Goal: Information Seeking & Learning: Learn about a topic

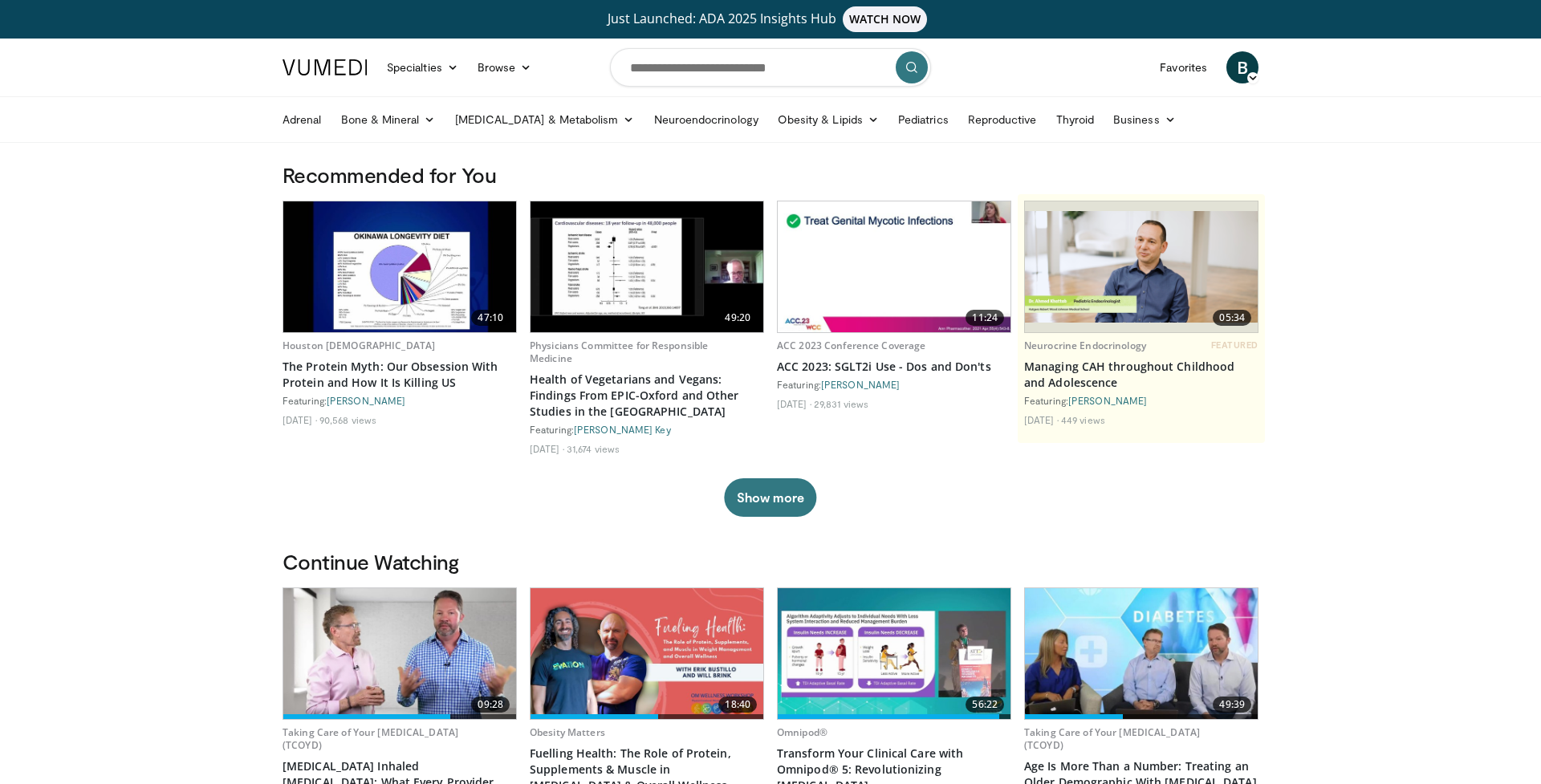
click at [1238, 85] on div "B Brittany Carney Add a Video Messages Thumbs Up Manage Content Taking Care of …" at bounding box center [1242, 68] width 51 height 45
click at [1244, 71] on span "B" at bounding box center [1242, 67] width 32 height 32
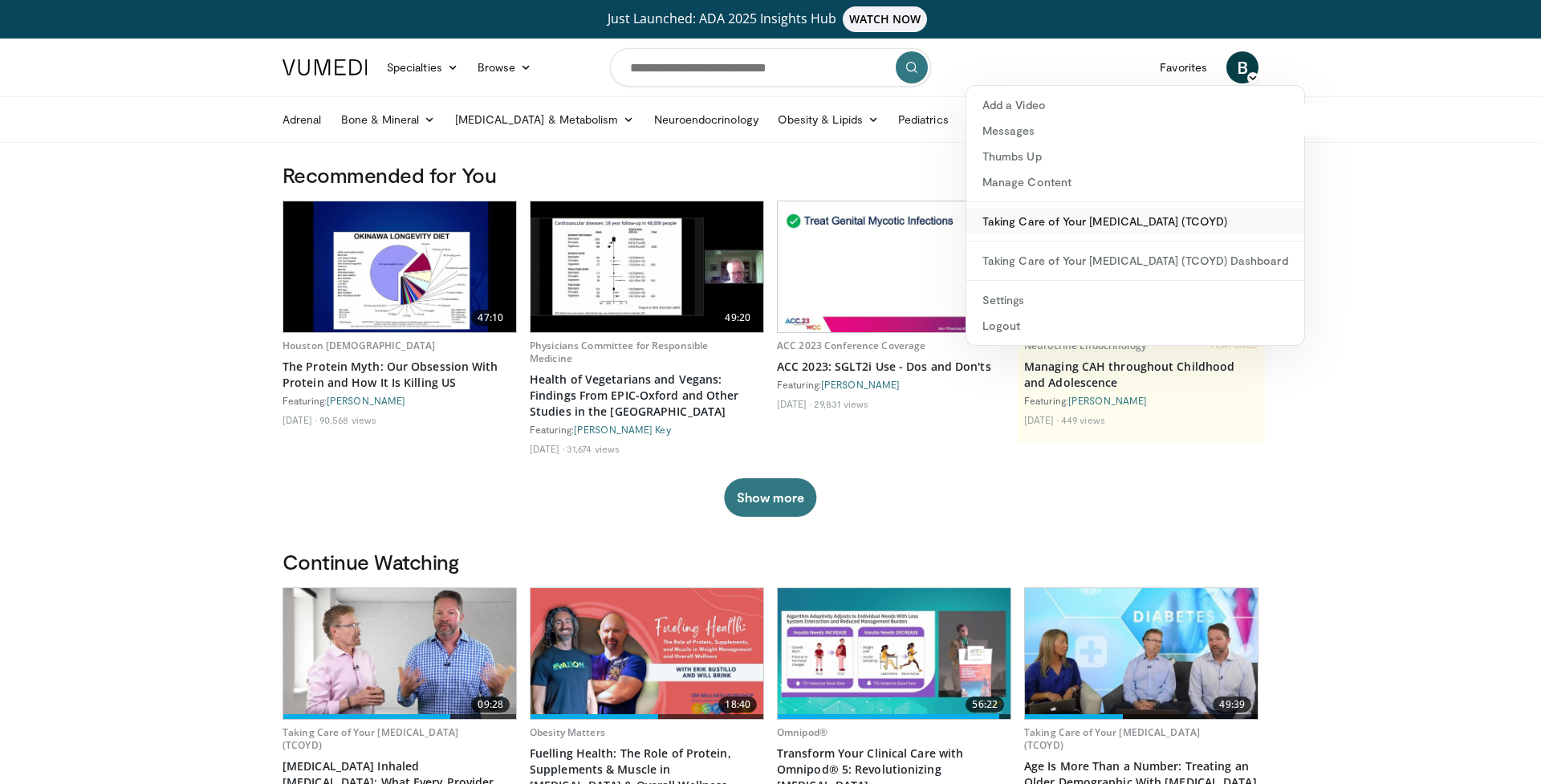
click at [1070, 221] on link "Taking Care of Your [MEDICAL_DATA] (TCOYD)" at bounding box center [1134, 221] width 338 height 25
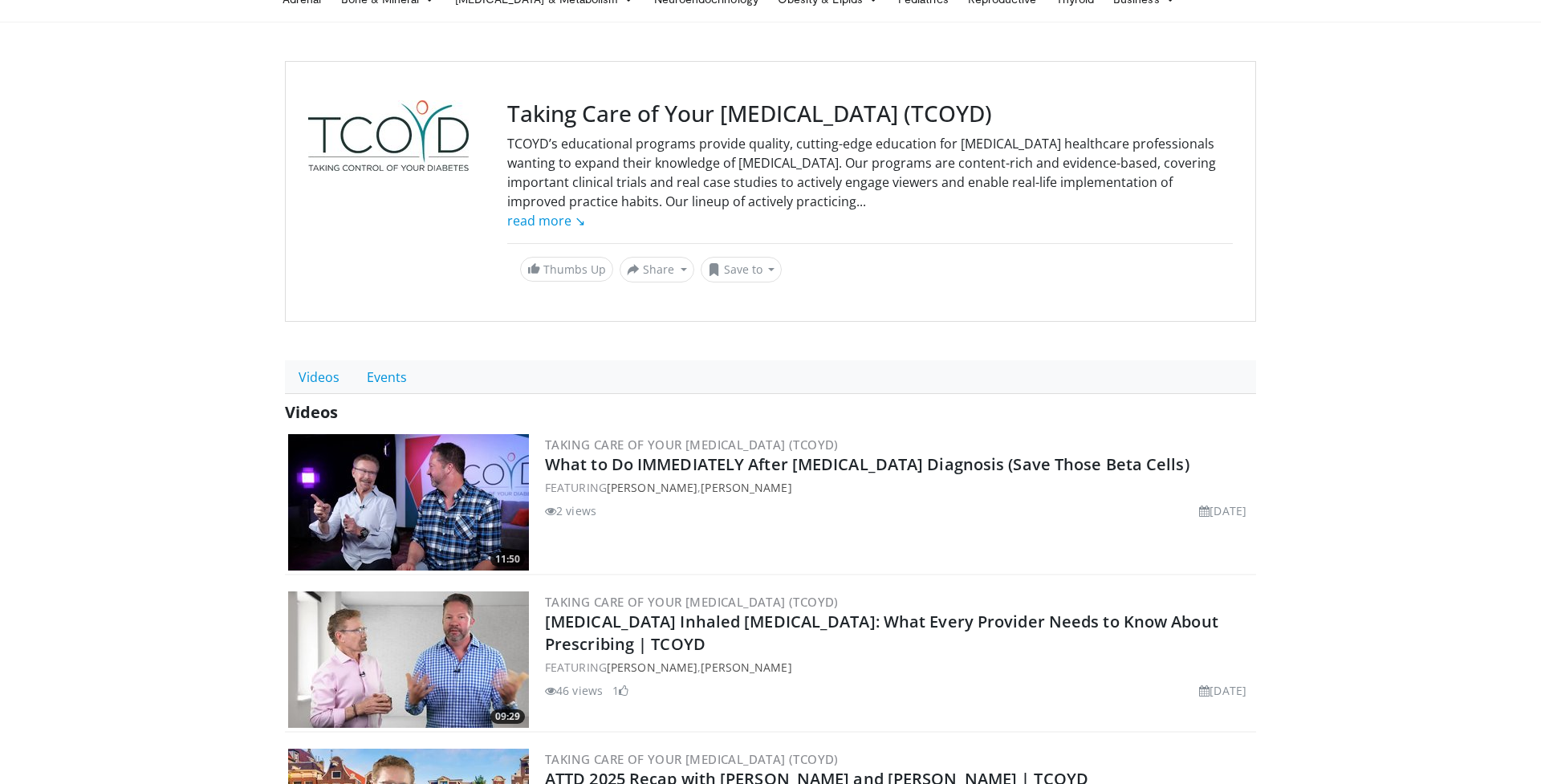
scroll to position [128, 0]
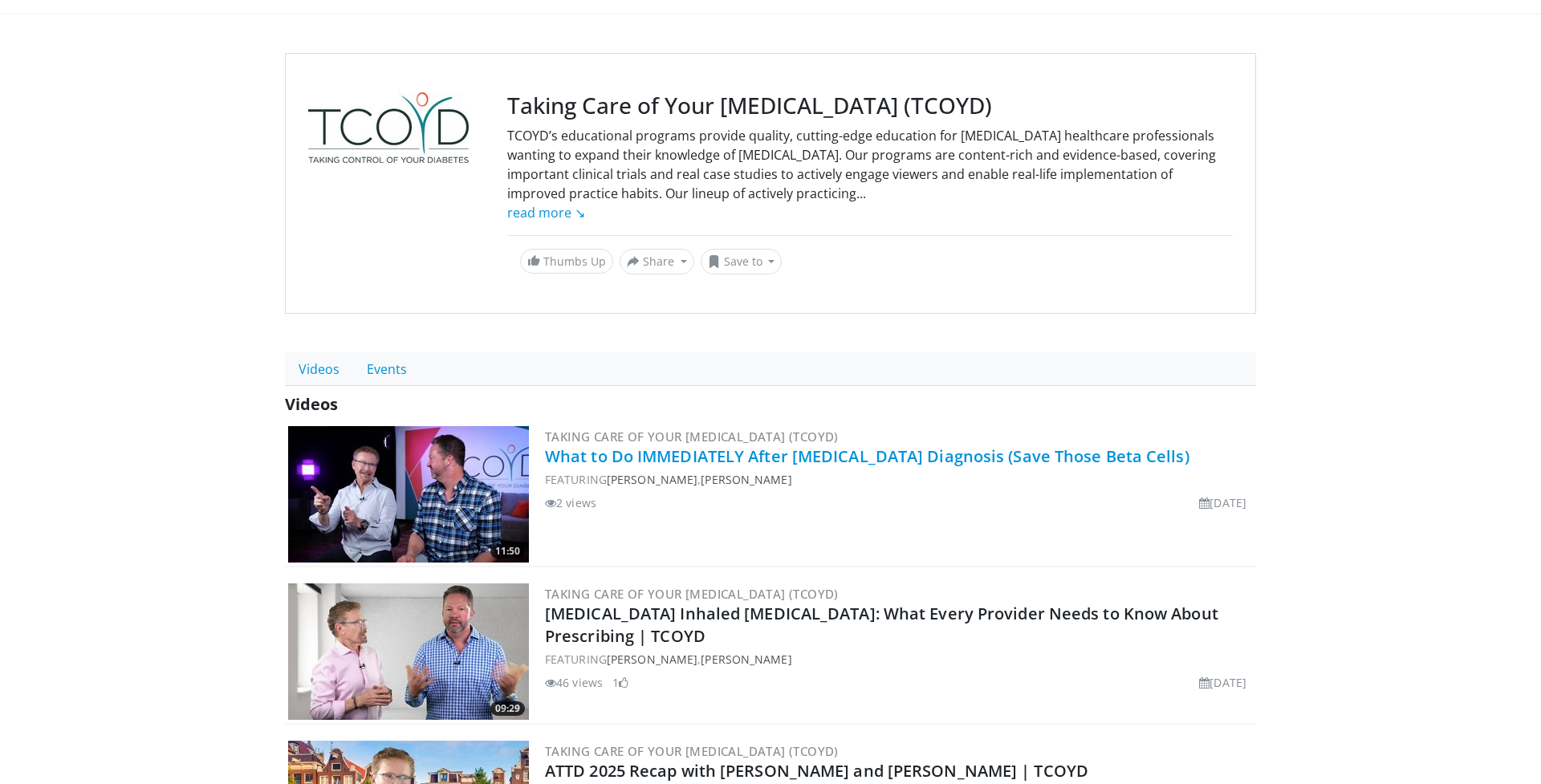
click at [1003, 453] on link "What to Do IMMEDIATELY After [MEDICAL_DATA] Diagnosis (Save Those Beta Cells)" at bounding box center [867, 456] width 645 height 22
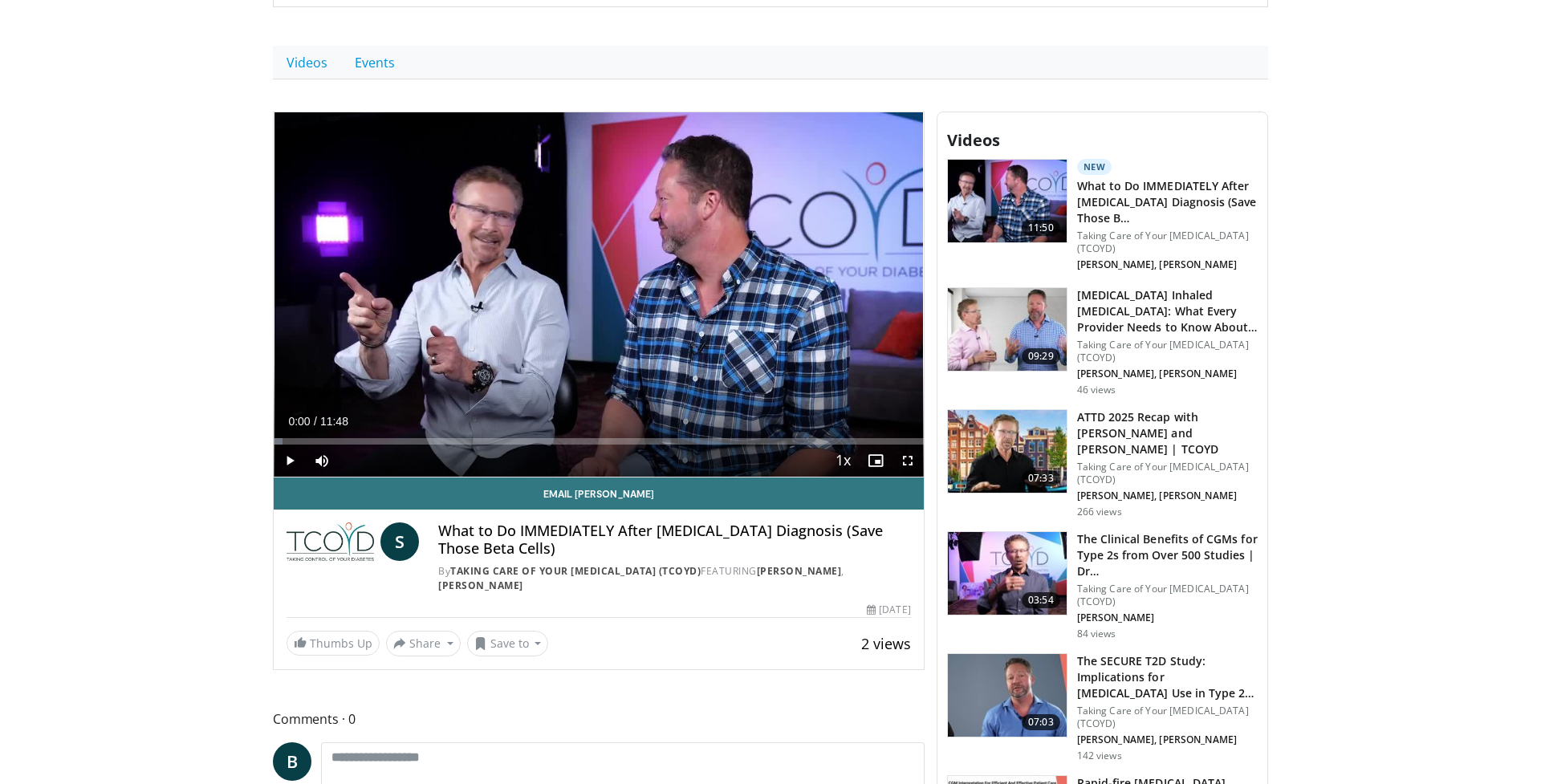
scroll to position [440, 0]
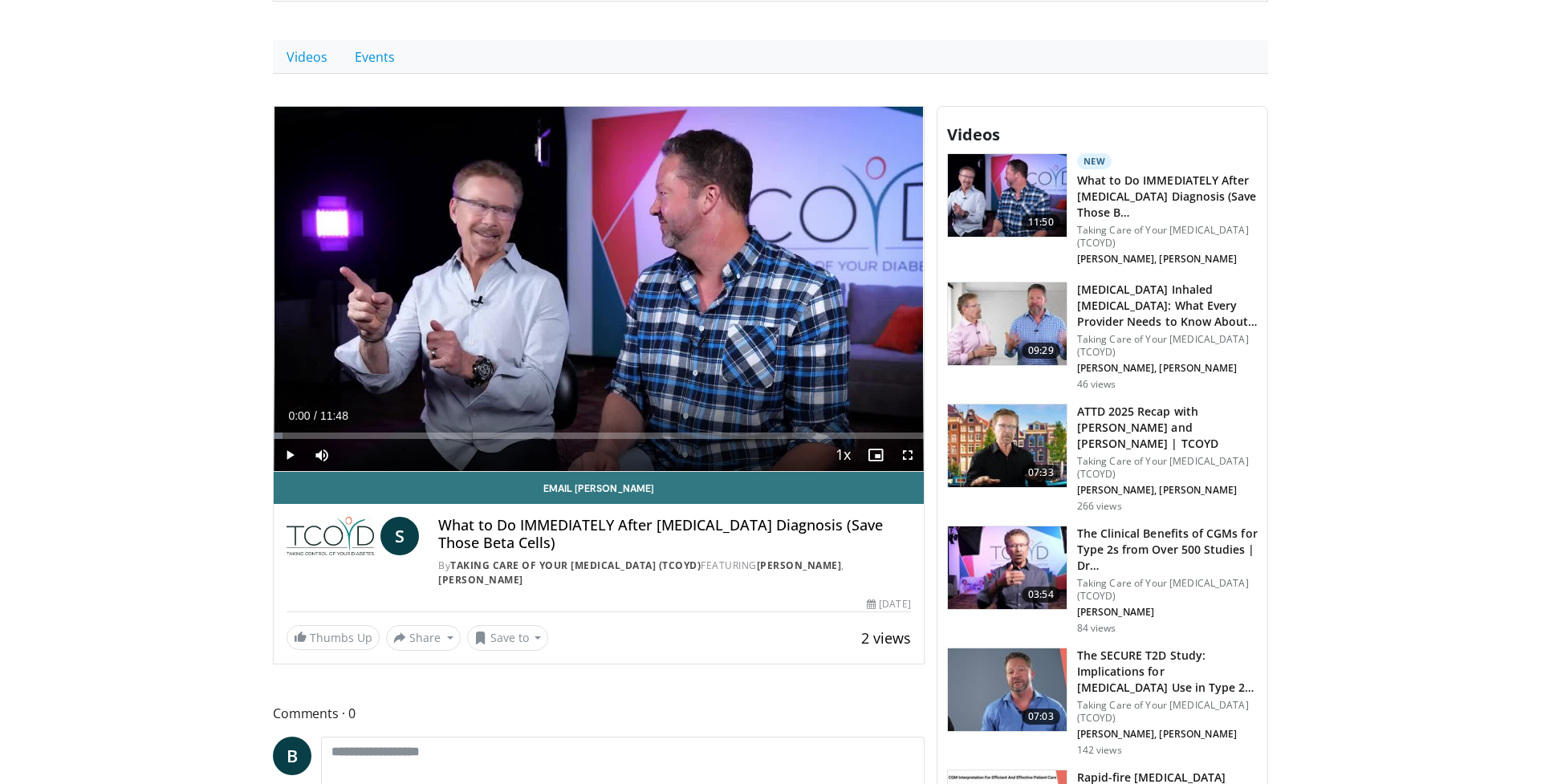
click at [1158, 176] on h3 "What to Do IMMEDIATELY After [MEDICAL_DATA] Diagnosis (Save Those B…" at bounding box center [1167, 196] width 181 height 48
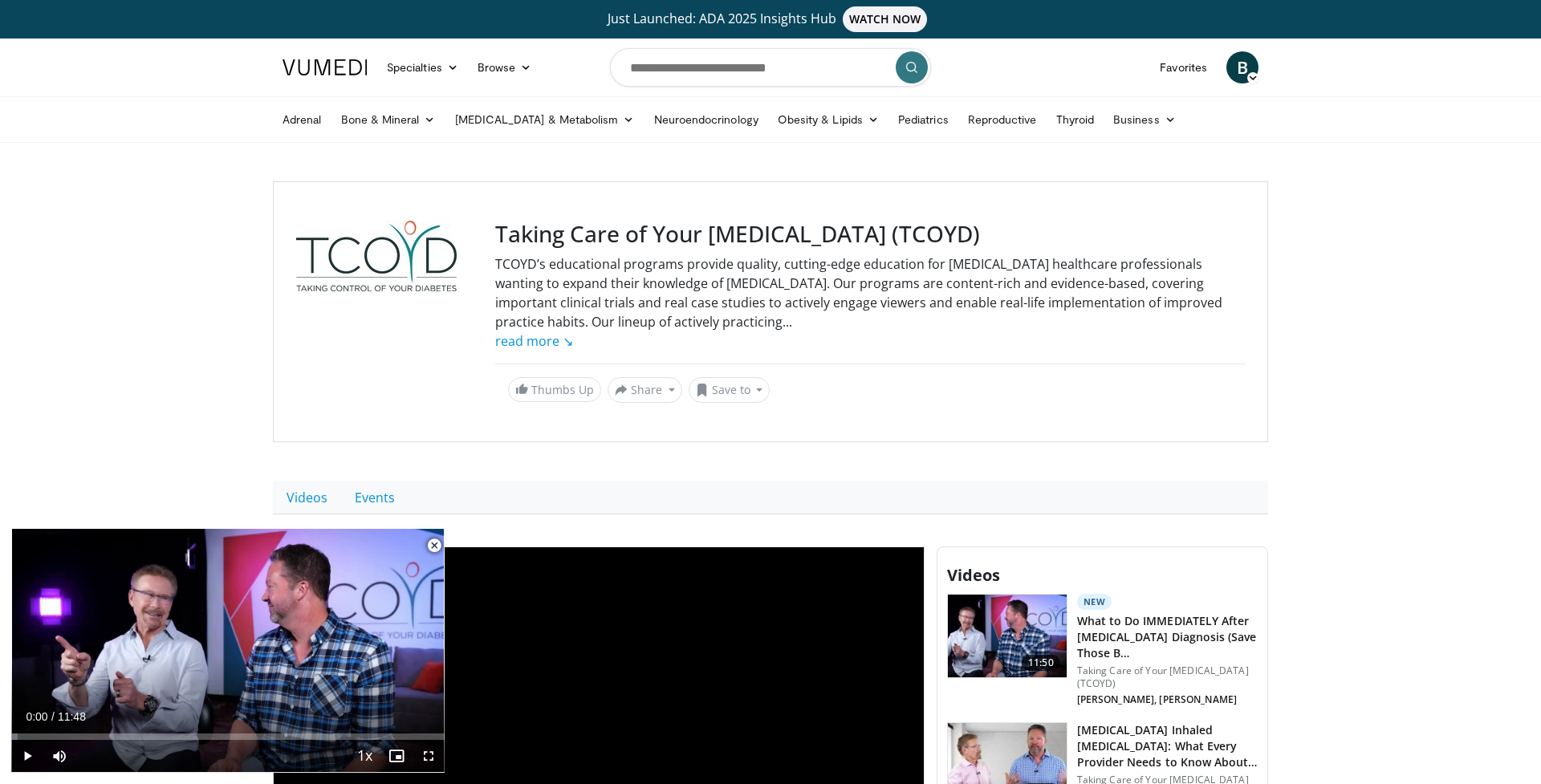
scroll to position [-1, 0]
drag, startPoint x: 639, startPoint y: 265, endPoint x: 803, endPoint y: 265, distance: 164.0
click at [803, 265] on div "TCOYD’s educational programs provide quality, cutting-edge education for diabet…" at bounding box center [870, 303] width 750 height 96
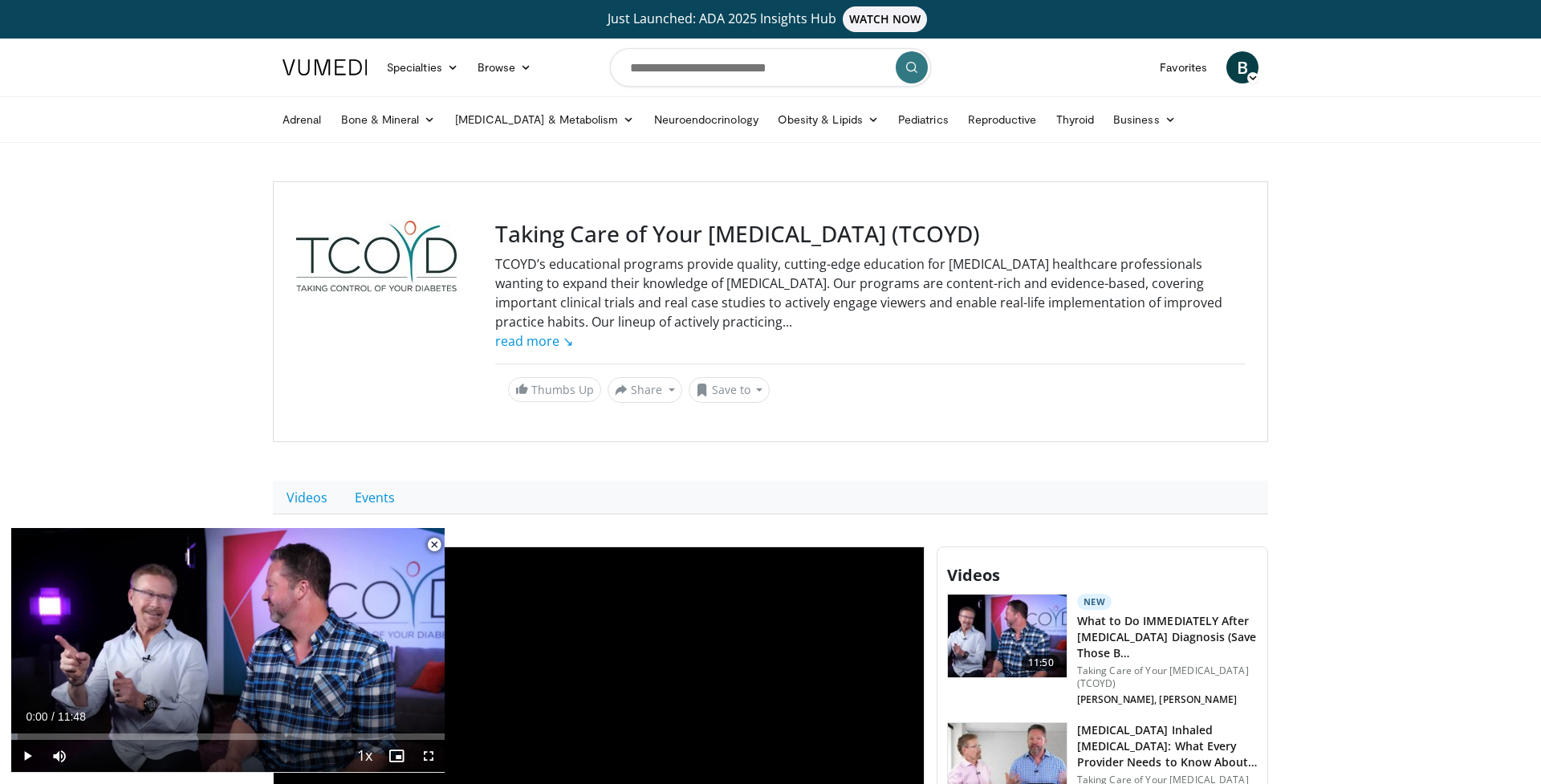
click at [1026, 200] on div "Taking Care of Your Diabetes (TCOYD) TCOYD’s educational programs provide quali…" at bounding box center [770, 311] width 996 height 261
